Goal: Find specific page/section: Find specific page/section

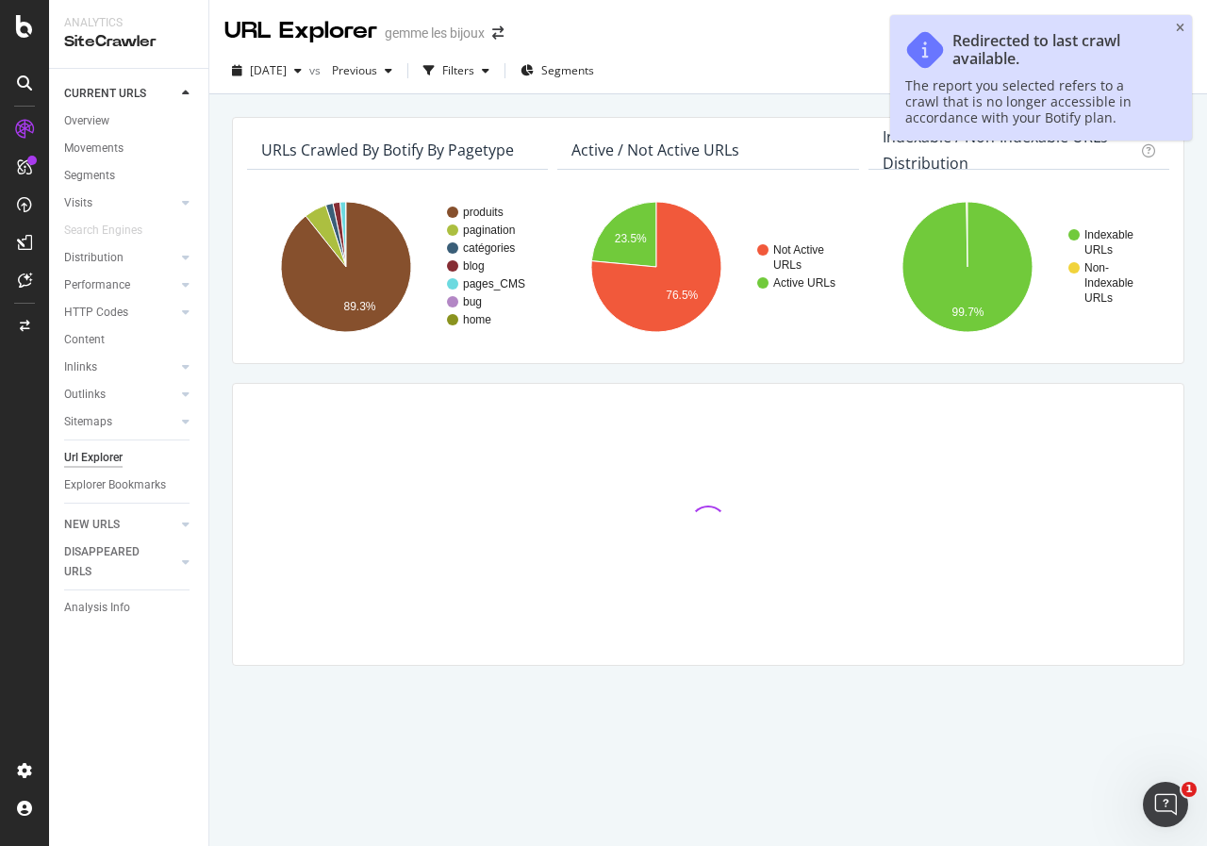
click at [1184, 27] on div "Redirected to last crawl available. The report you selected refers to a crawl t…" at bounding box center [1041, 77] width 302 height 125
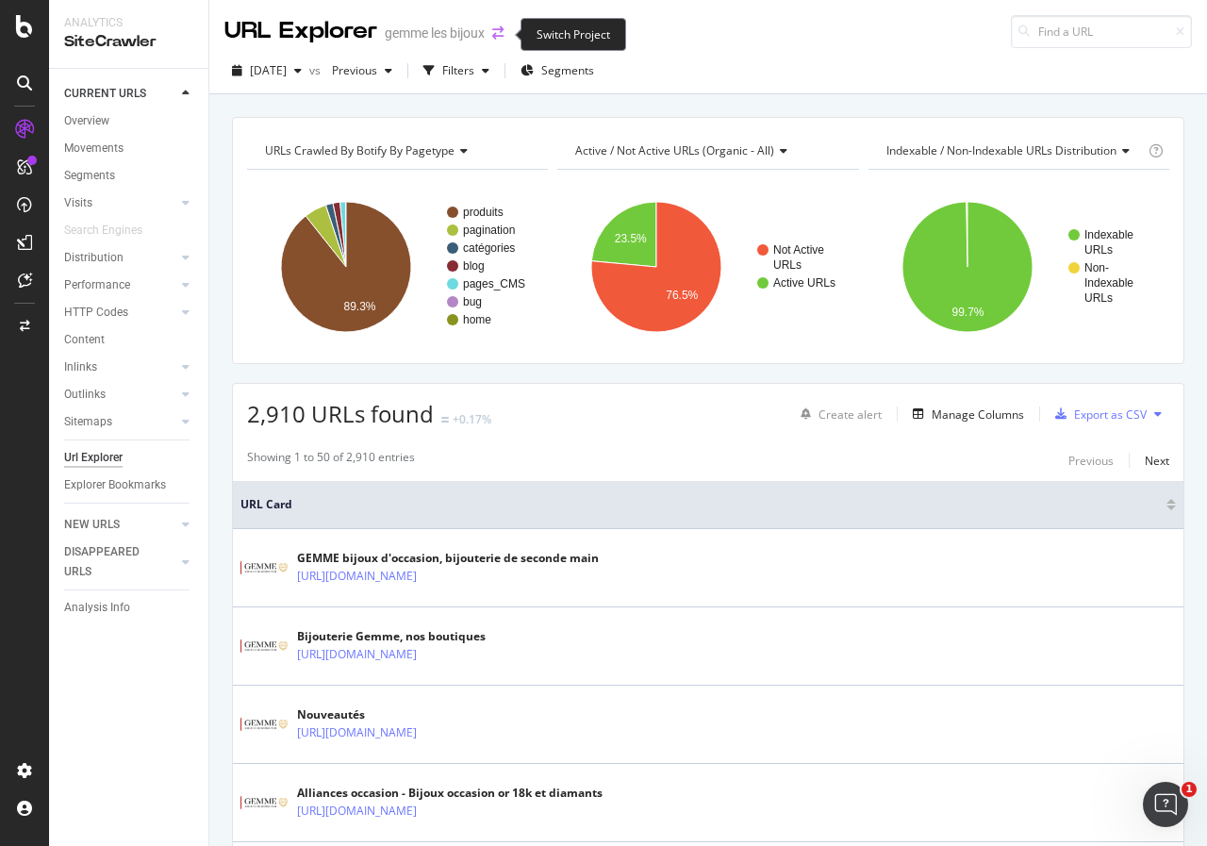
click at [497, 36] on icon "arrow-right-arrow-left" at bounding box center [497, 32] width 11 height 13
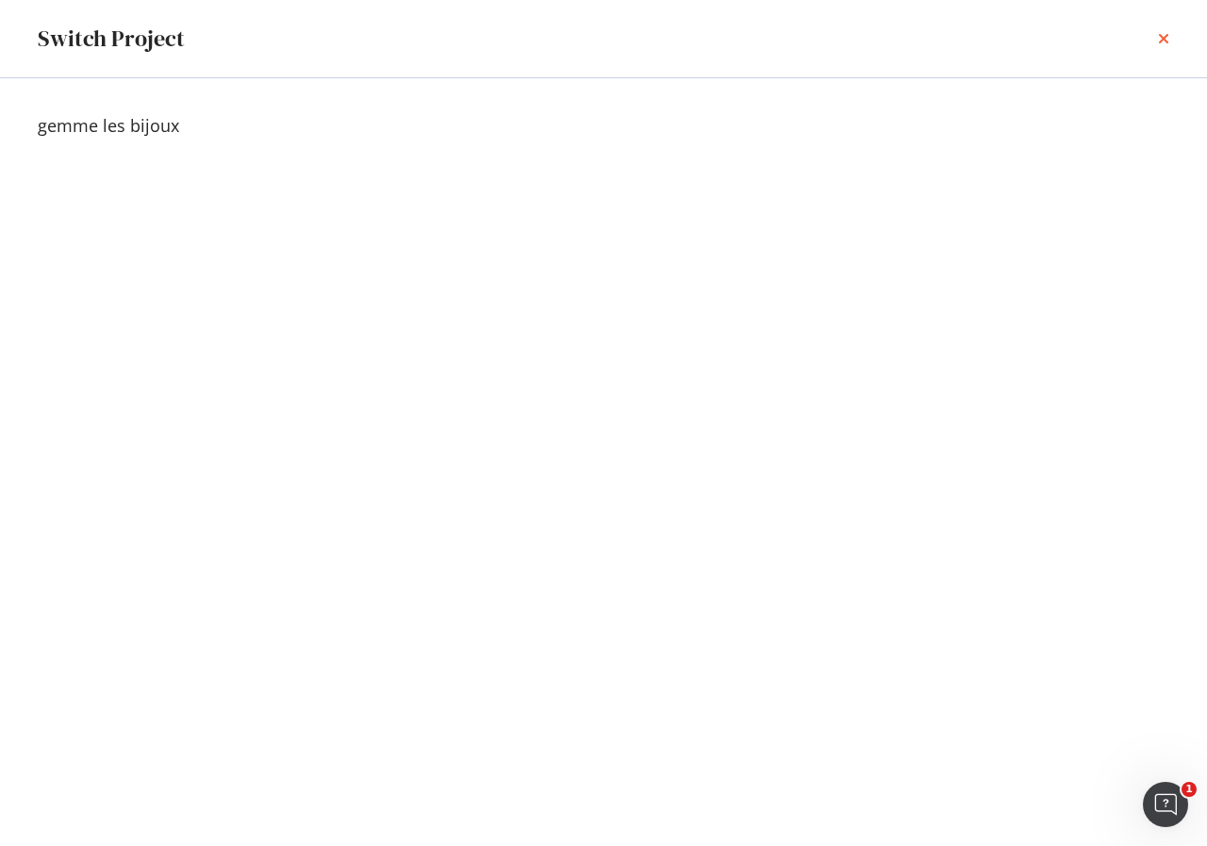
click at [1163, 40] on icon "times" at bounding box center [1163, 38] width 11 height 15
